Goal: Information Seeking & Learning: Learn about a topic

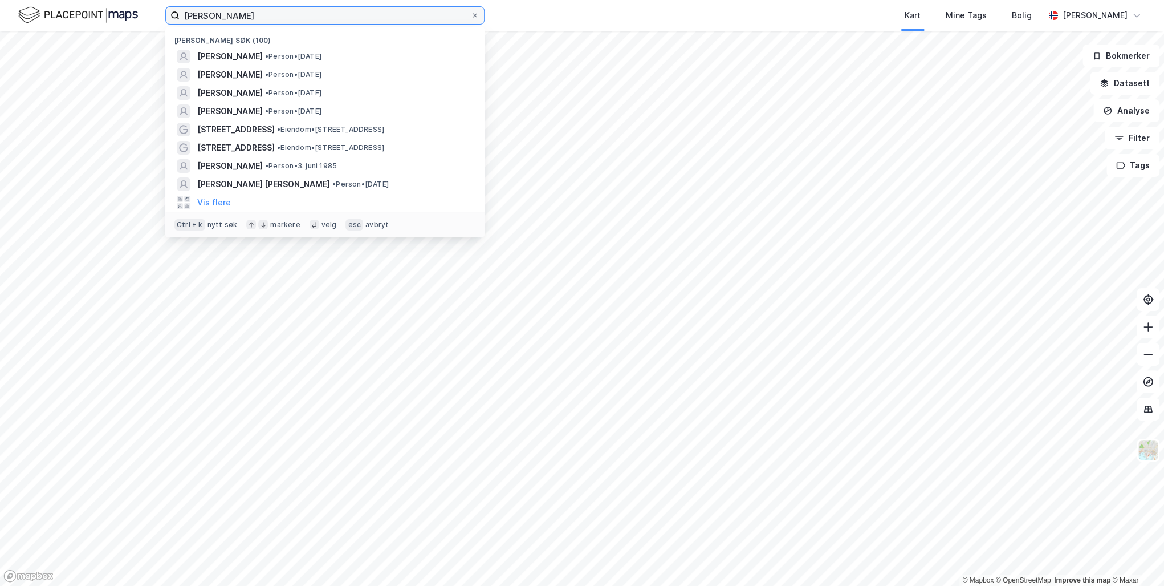
drag, startPoint x: 322, startPoint y: 13, endPoint x: 155, endPoint y: 15, distance: 167.1
click at [155, 15] on div "[PERSON_NAME] Nylige søk (100) [PERSON_NAME] • Person • [DATE] [PERSON_NAME] • …" at bounding box center [582, 15] width 1164 height 31
paste input "[PERSON_NAME]"
type input "[PERSON_NAME]"
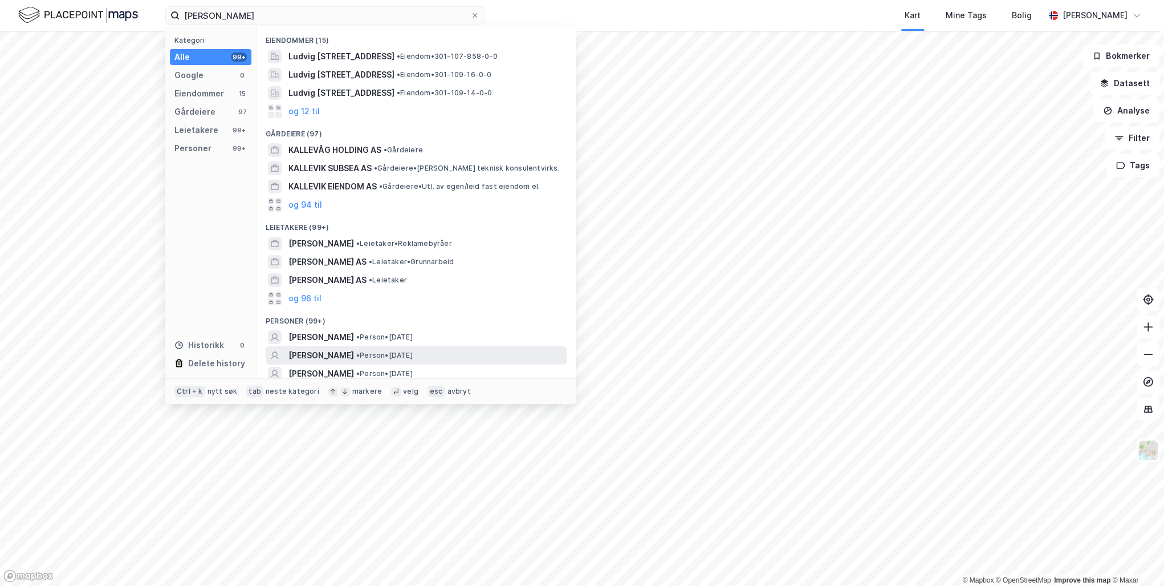
click at [354, 356] on span "[PERSON_NAME]" at bounding box center [321, 355] width 66 height 14
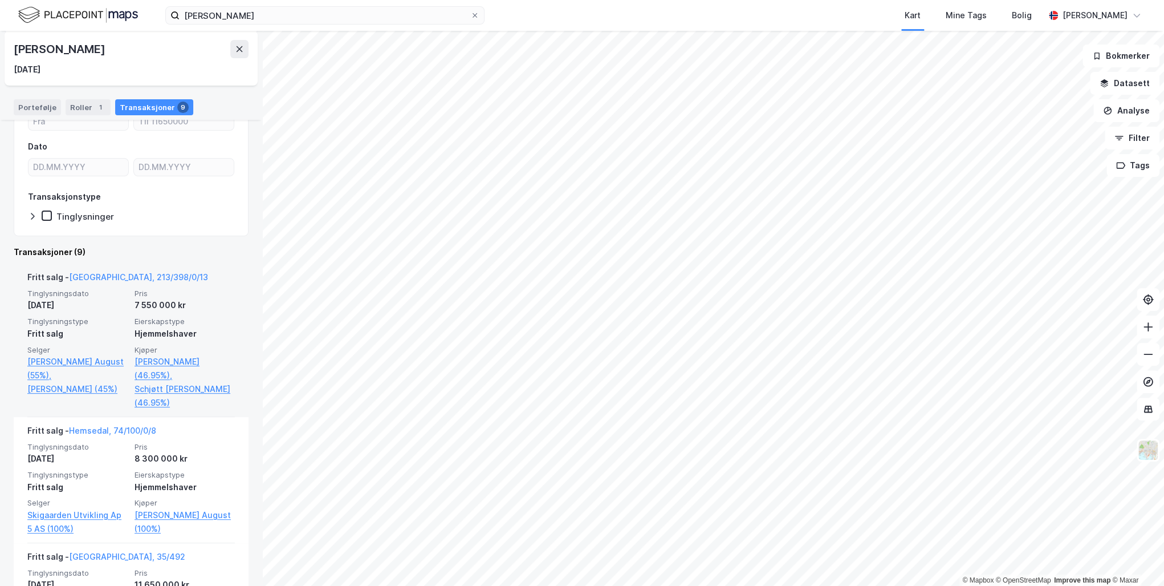
scroll to position [137, 0]
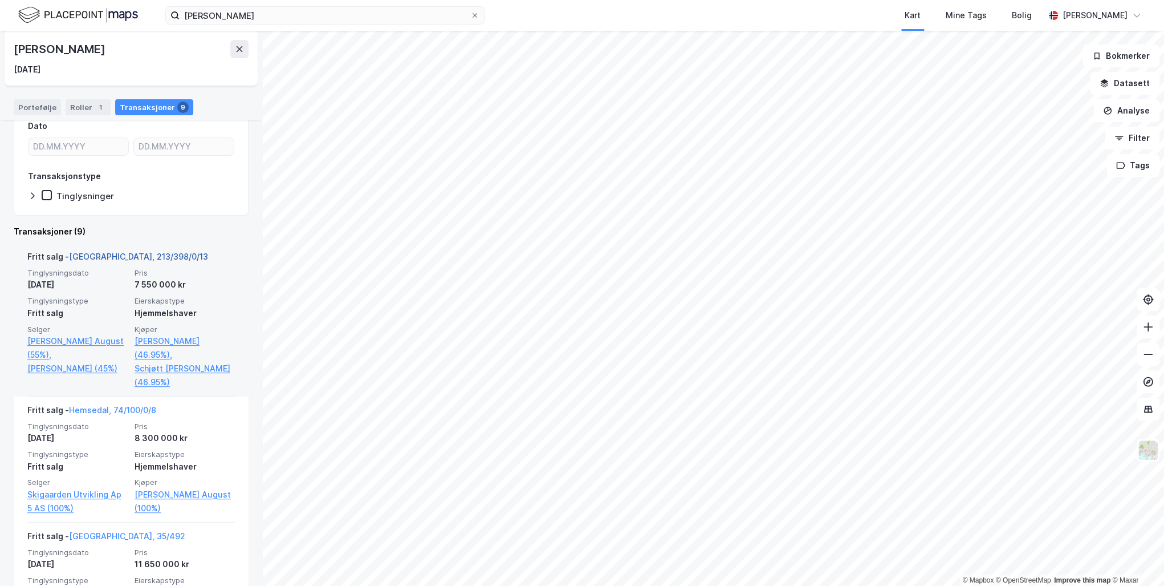
click at [112, 255] on link "[GEOGRAPHIC_DATA], 213/398/0/13" at bounding box center [138, 256] width 139 height 10
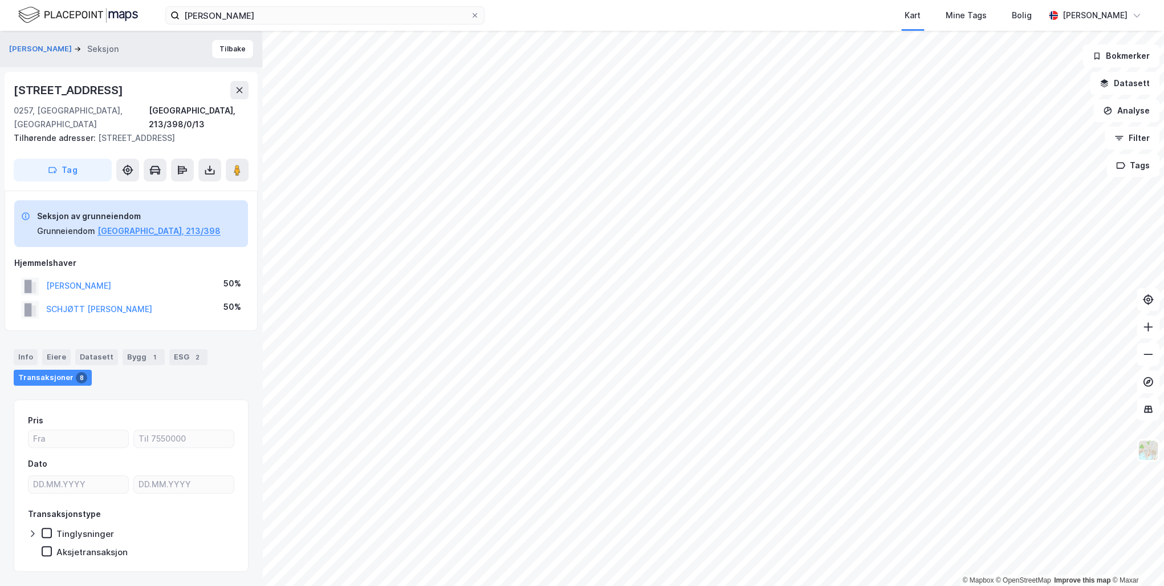
scroll to position [1, 0]
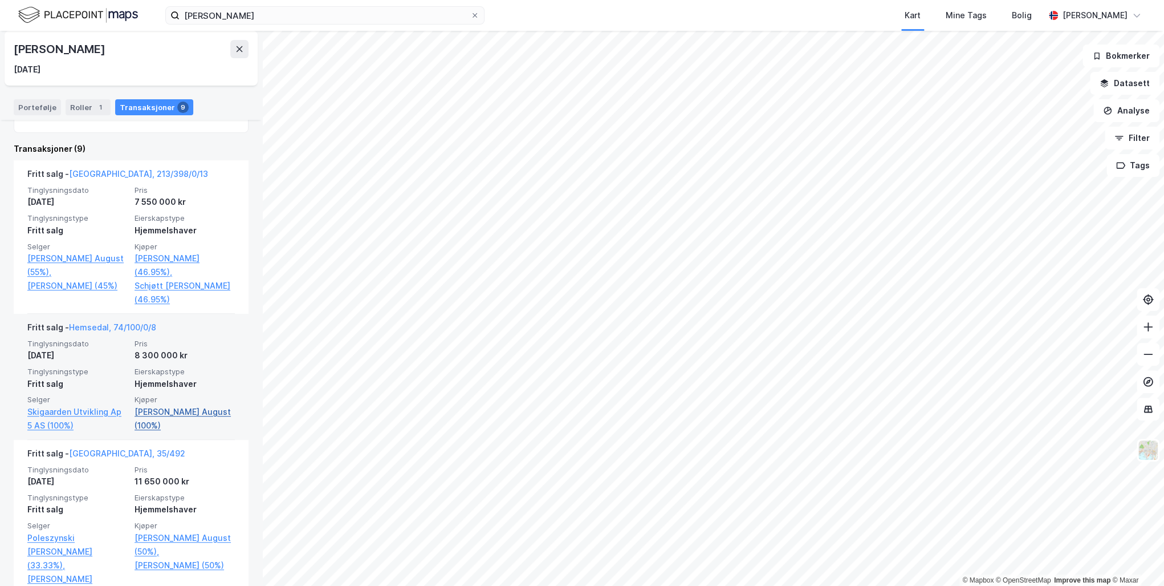
scroll to position [274, 0]
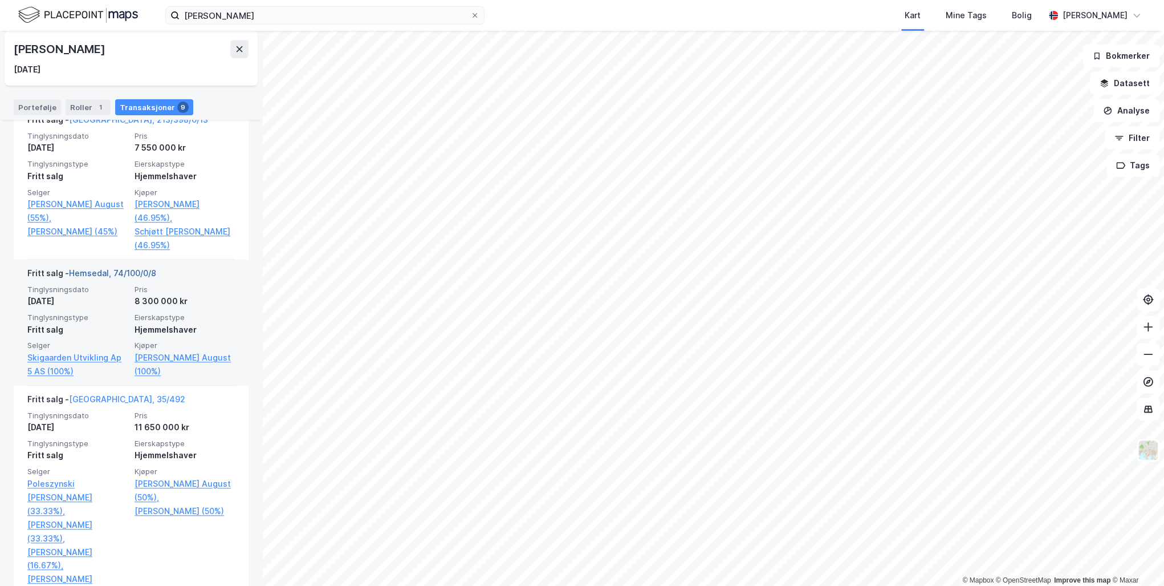
click at [114, 271] on link "Hemsedal, 74/100/0/8" at bounding box center [112, 273] width 87 height 10
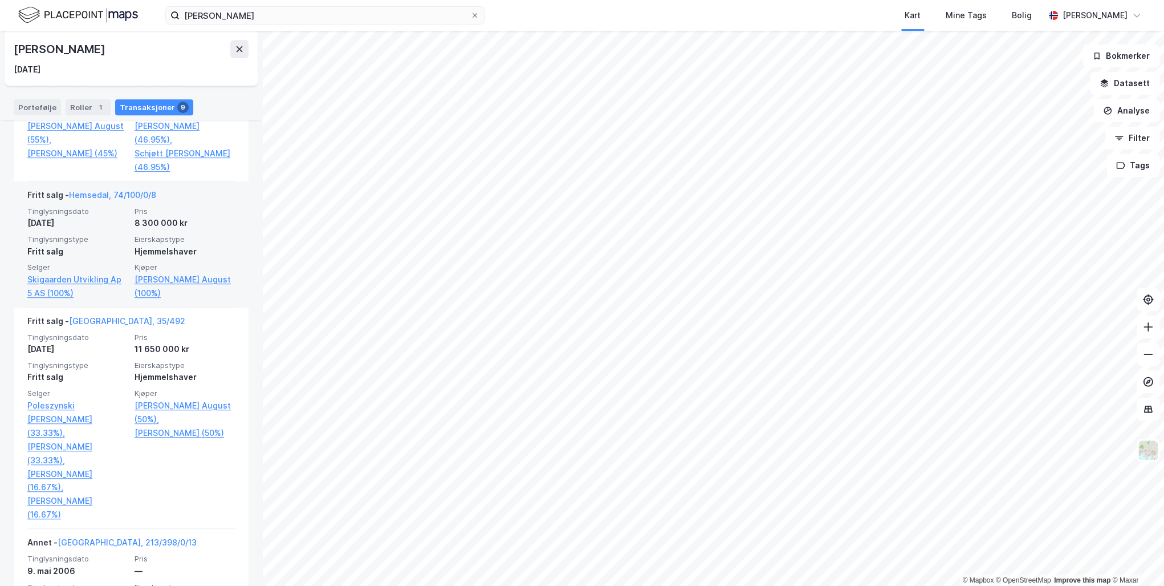
scroll to position [410, 0]
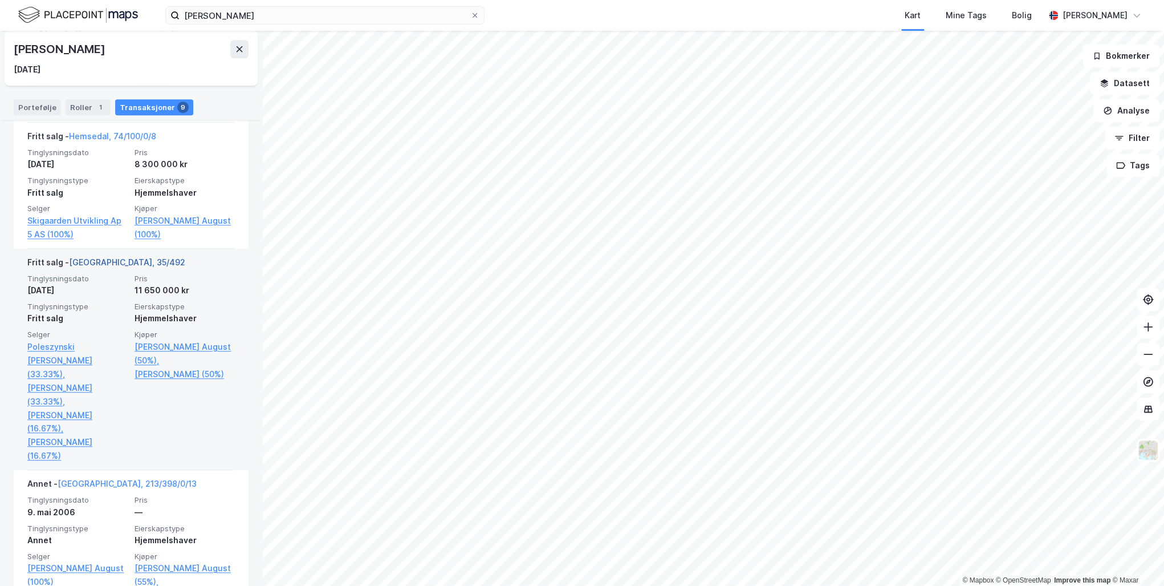
click at [107, 258] on link "[GEOGRAPHIC_DATA], 35/492" at bounding box center [127, 262] width 116 height 10
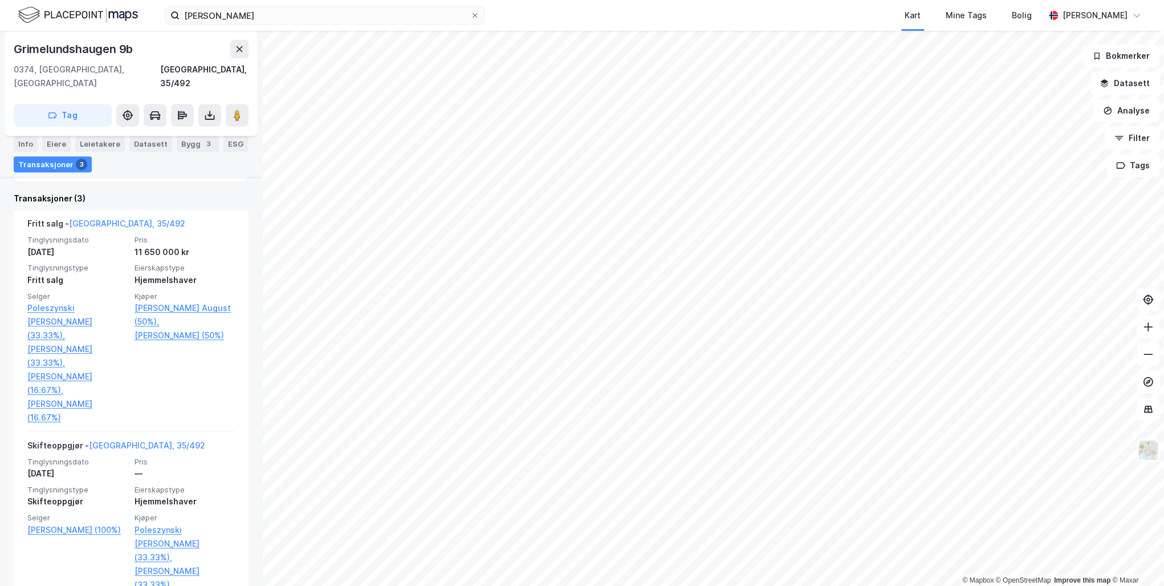
scroll to position [91, 0]
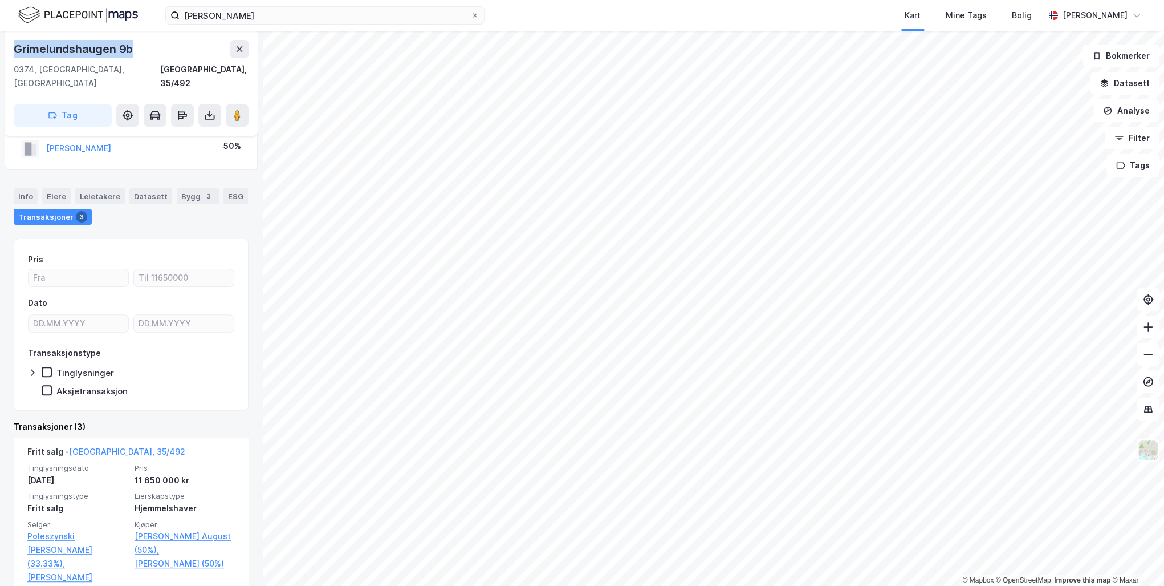
drag, startPoint x: 134, startPoint y: 48, endPoint x: 16, endPoint y: 50, distance: 118.0
click at [16, 50] on div "Grimelundshaugen 9b" at bounding box center [74, 49] width 121 height 18
copy div "Grimelundshaugen 9b"
